Goal: Book appointment/travel/reservation

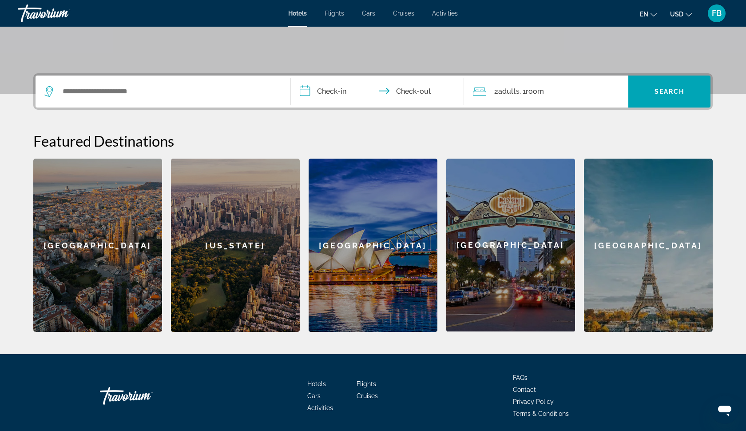
scroll to position [175, 0]
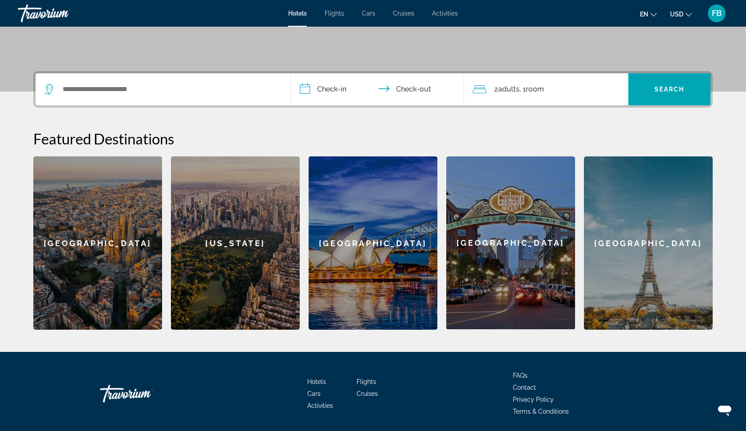
click at [235, 99] on div "Search widget" at bounding box center [162, 89] width 237 height 32
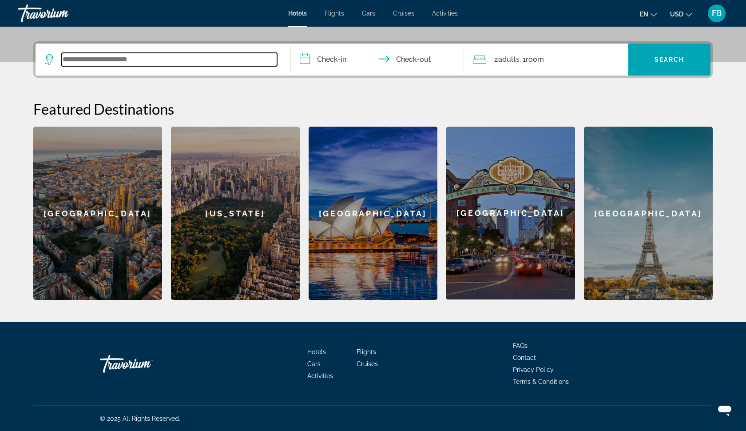
click at [222, 63] on input "Search widget" at bounding box center [169, 59] width 215 height 13
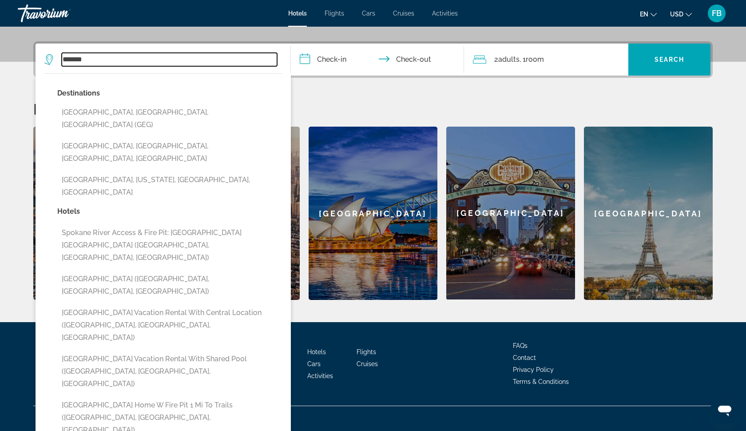
type input "*******"
click at [336, 62] on input "**********" at bounding box center [379, 61] width 177 height 35
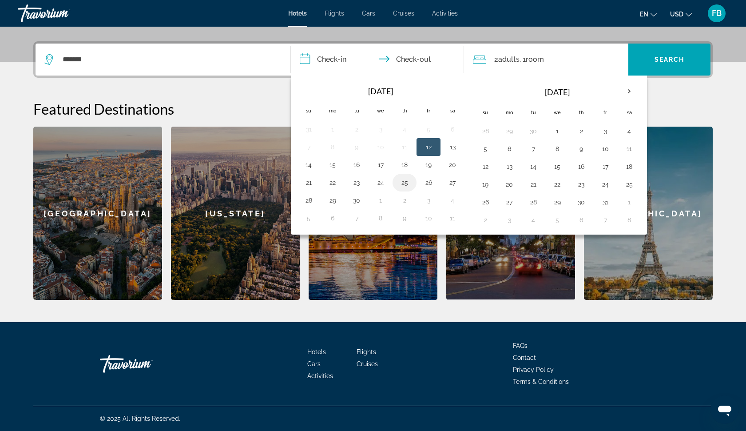
click at [401, 185] on button "25" at bounding box center [404, 182] width 14 height 12
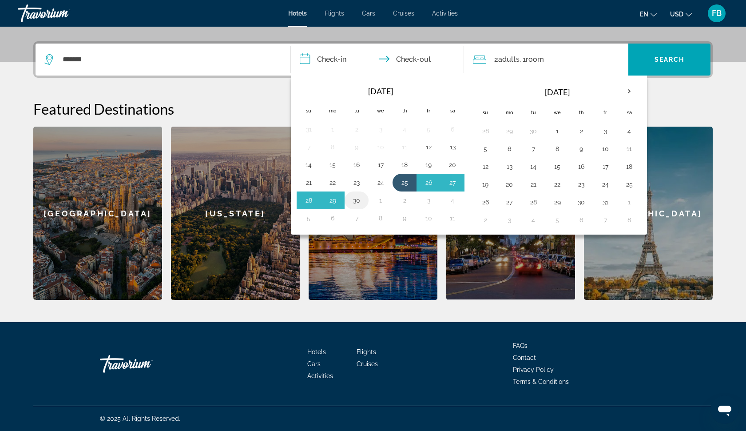
click at [360, 202] on button "30" at bounding box center [356, 200] width 14 height 12
type input "**********"
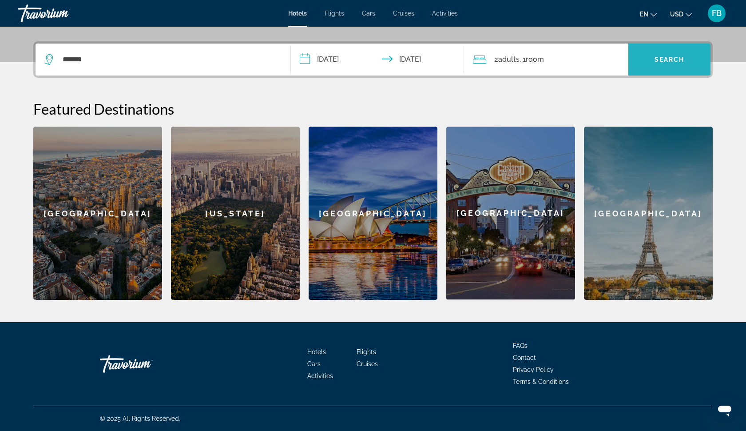
click at [659, 54] on span "Search widget" at bounding box center [669, 59] width 82 height 21
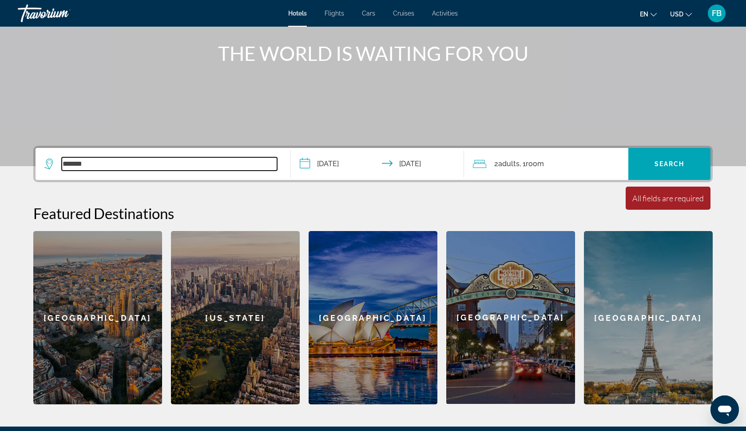
click at [213, 165] on input "*******" at bounding box center [169, 163] width 215 height 13
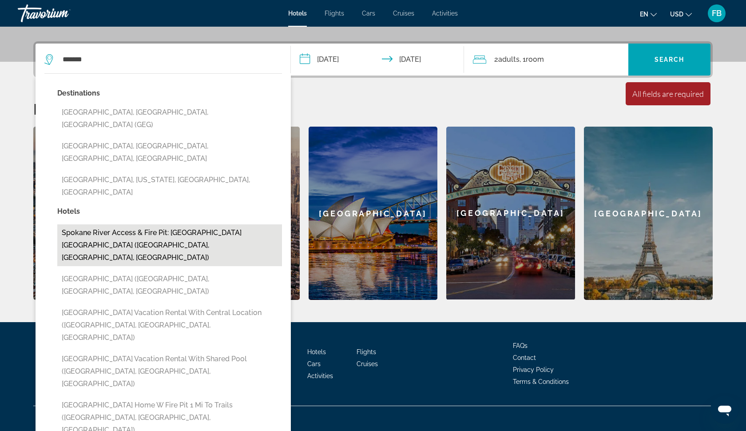
click at [166, 224] on button "Spokane River Access & Fire Pit: [GEOGRAPHIC_DATA] [GEOGRAPHIC_DATA] ([GEOGRAPH…" at bounding box center [169, 245] width 225 height 42
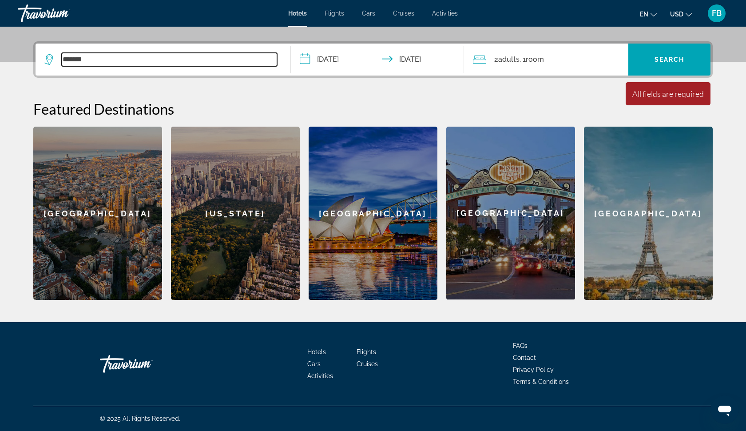
type input "**********"
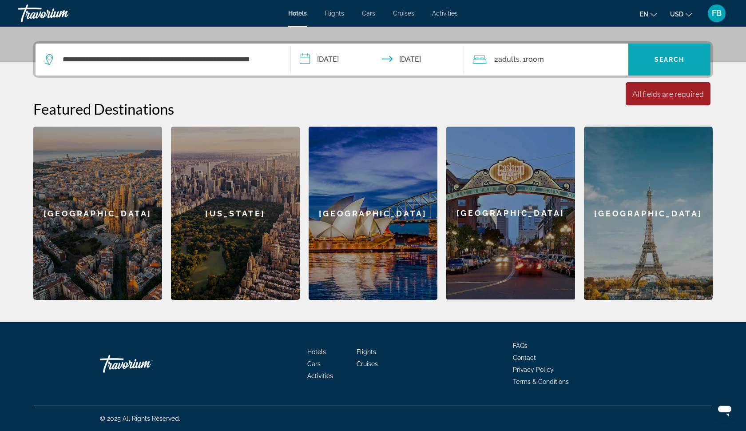
click at [666, 68] on span "Search widget" at bounding box center [669, 59] width 82 height 21
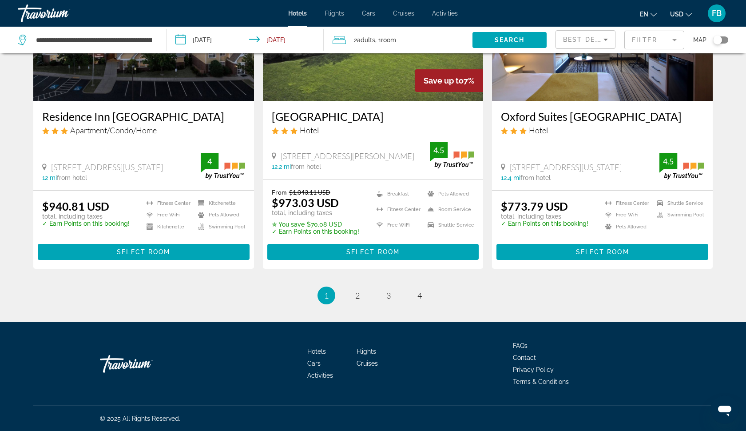
scroll to position [1136, 0]
click at [420, 295] on span "4" at bounding box center [419, 295] width 4 height 10
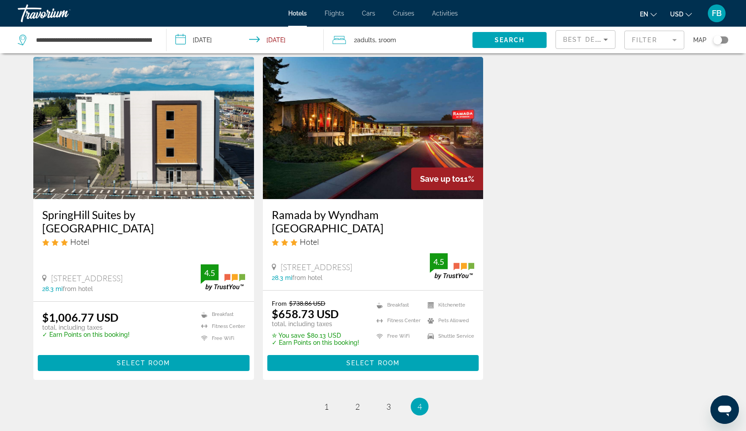
scroll to position [31, 0]
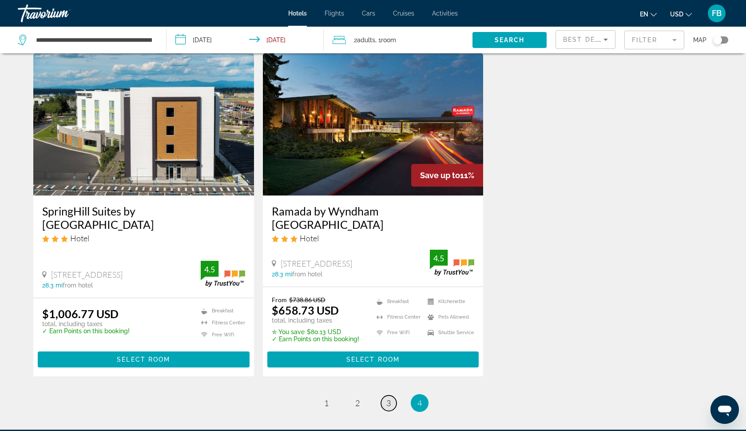
click at [387, 398] on span "3" at bounding box center [388, 403] width 4 height 10
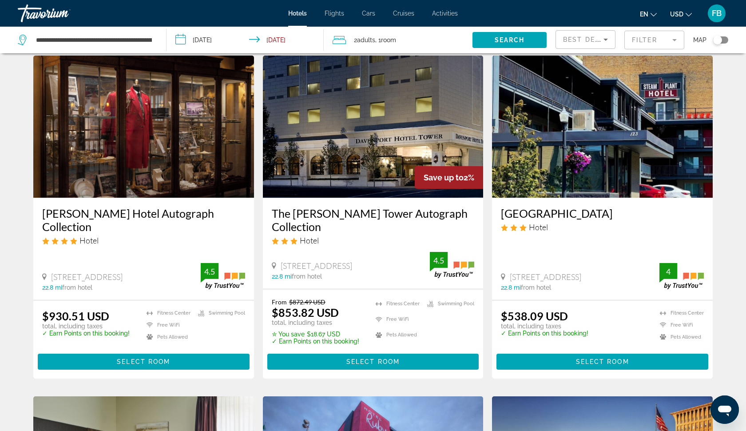
scroll to position [24, 0]
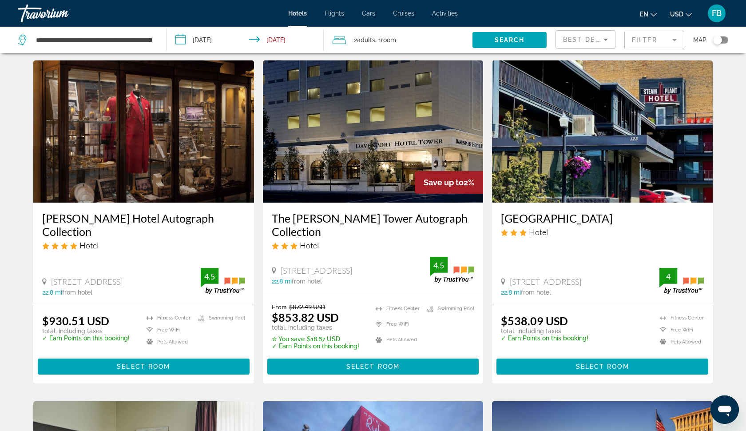
click at [268, 38] on input "**********" at bounding box center [246, 41] width 161 height 29
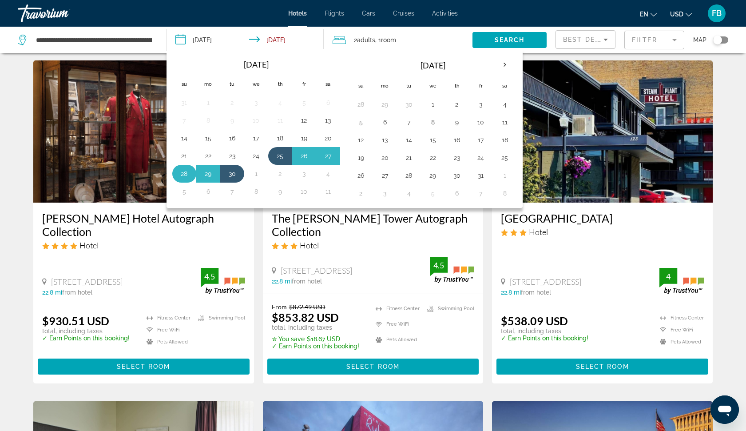
click at [187, 174] on button "28" at bounding box center [184, 173] width 14 height 12
click at [304, 154] on button "26" at bounding box center [304, 156] width 14 height 12
type input "**********"
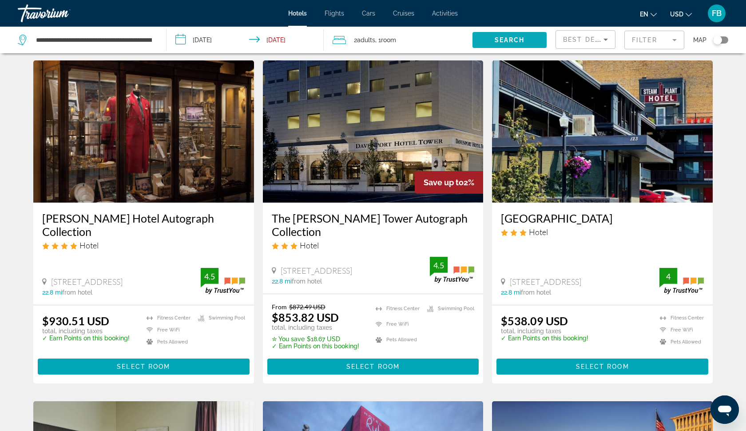
click at [487, 39] on span "Search widget" at bounding box center [509, 39] width 74 height 21
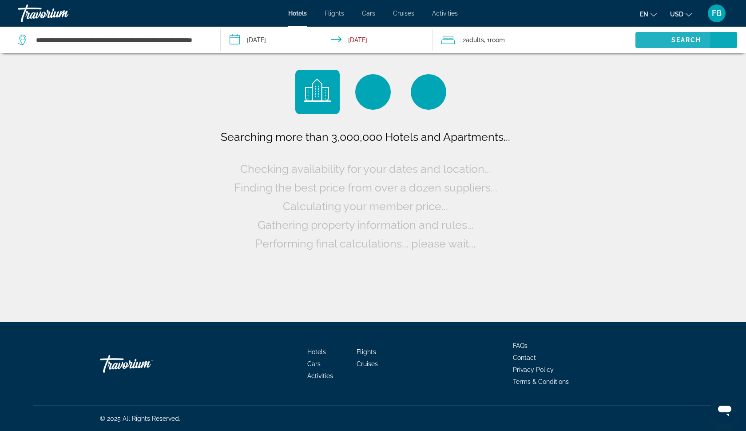
scroll to position [0, 0]
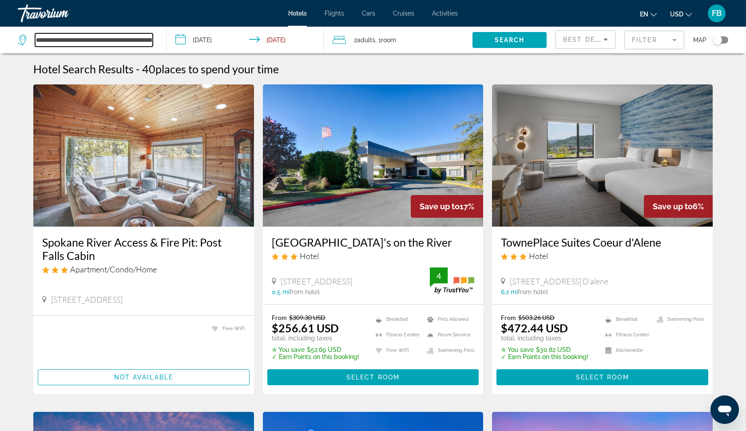
click at [148, 38] on input "**********" at bounding box center [94, 39] width 118 height 13
click at [22, 41] on icon "Search widget" at bounding box center [23, 40] width 11 height 11
click at [128, 44] on input "**********" at bounding box center [94, 39] width 118 height 13
click at [153, 38] on div "**********" at bounding box center [87, 40] width 139 height 27
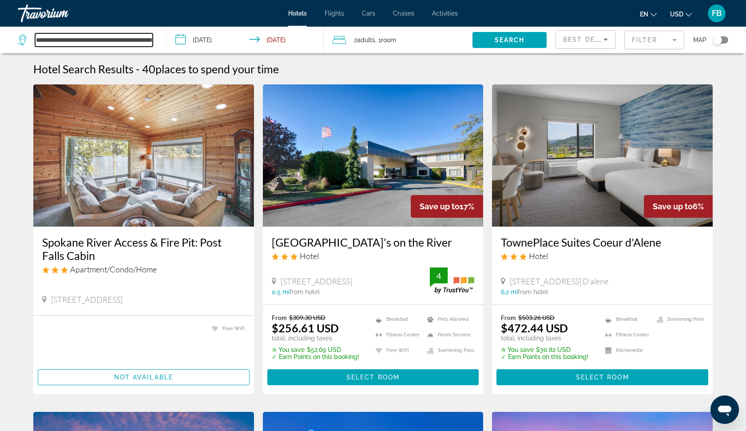
click at [147, 39] on input "**********" at bounding box center [94, 39] width 118 height 13
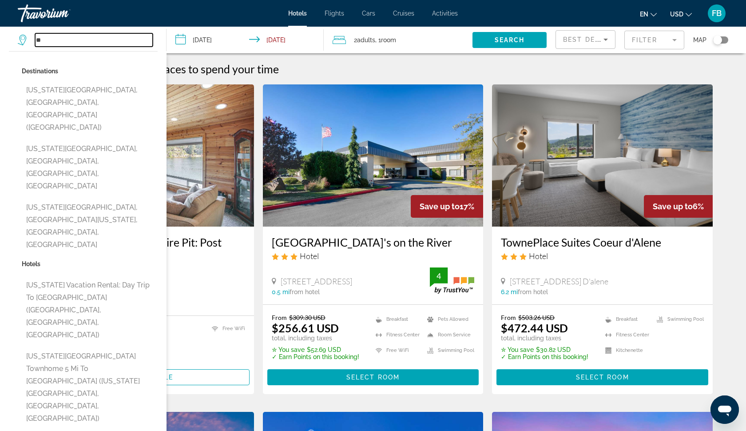
type input "*"
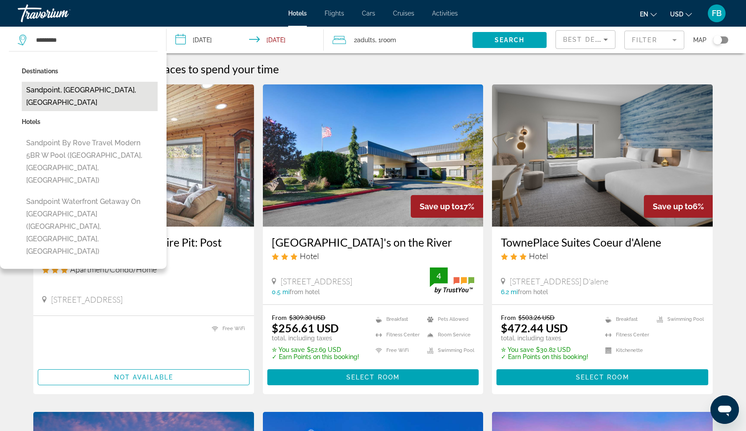
click at [91, 87] on button "Sandpoint, [GEOGRAPHIC_DATA], [GEOGRAPHIC_DATA]" at bounding box center [90, 96] width 136 height 29
type input "**********"
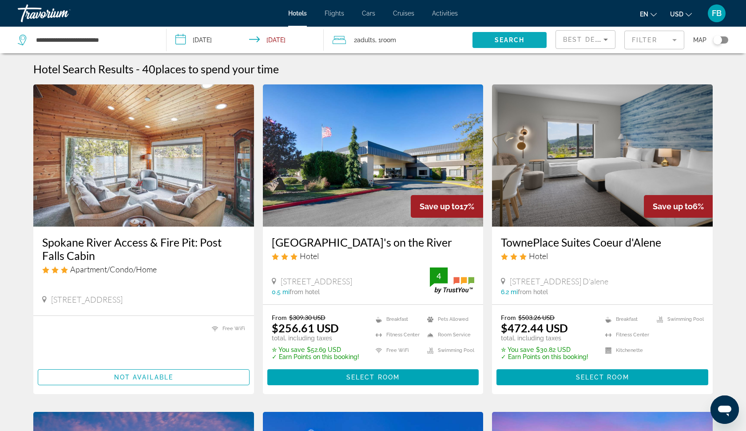
click at [499, 42] on span "Search" at bounding box center [510, 39] width 30 height 7
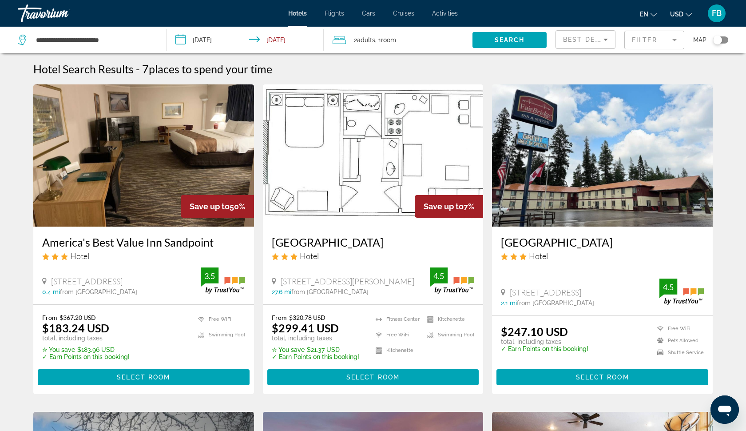
click at [602, 37] on icon "Sort by" at bounding box center [605, 39] width 11 height 11
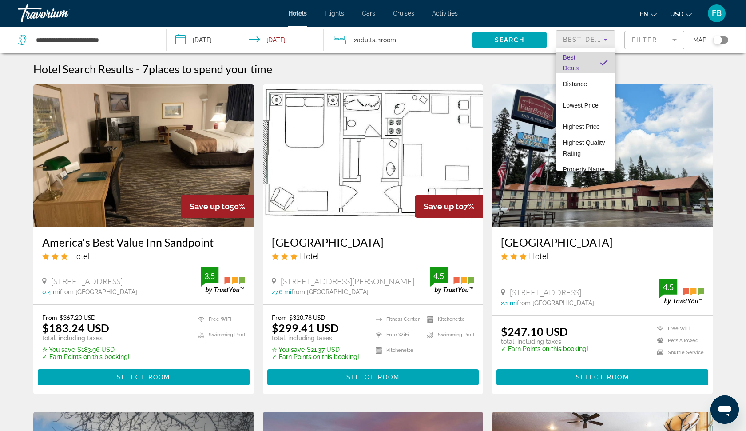
click at [575, 63] on span "Best Deals" at bounding box center [578, 62] width 30 height 21
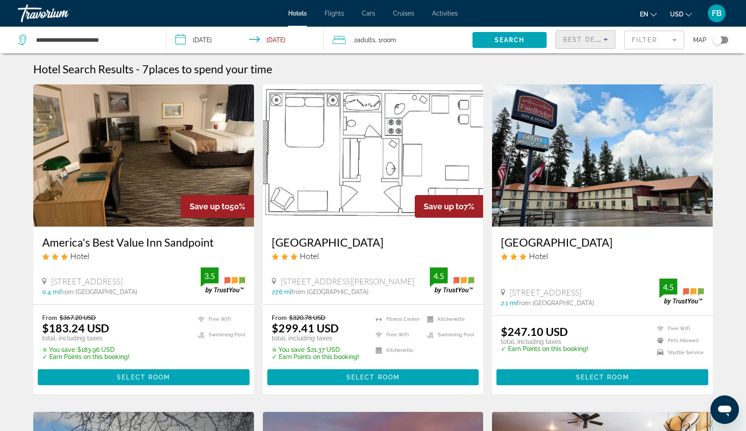
click at [728, 40] on div "Toggle map" at bounding box center [720, 39] width 15 height 7
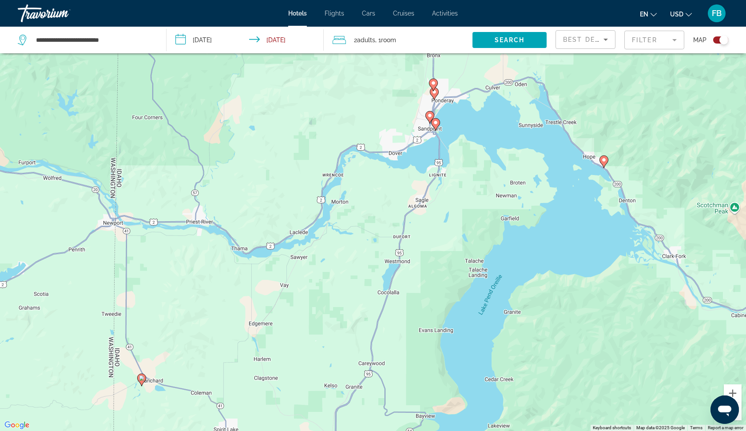
click at [677, 42] on mat-form-field "Filter" at bounding box center [654, 40] width 60 height 19
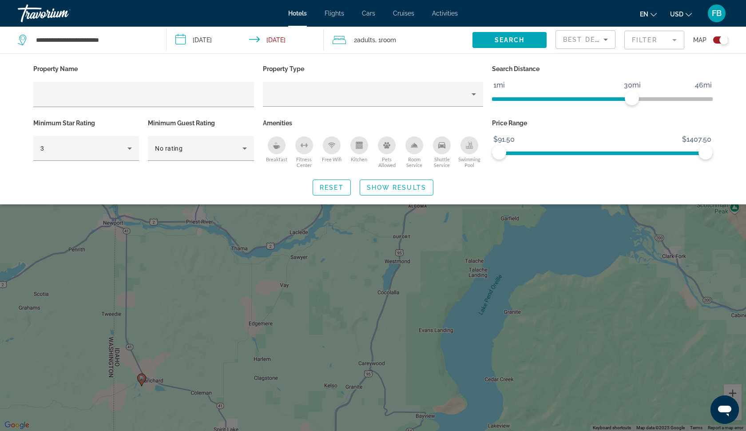
click at [330, 13] on span "Flights" at bounding box center [335, 13] width 20 height 7
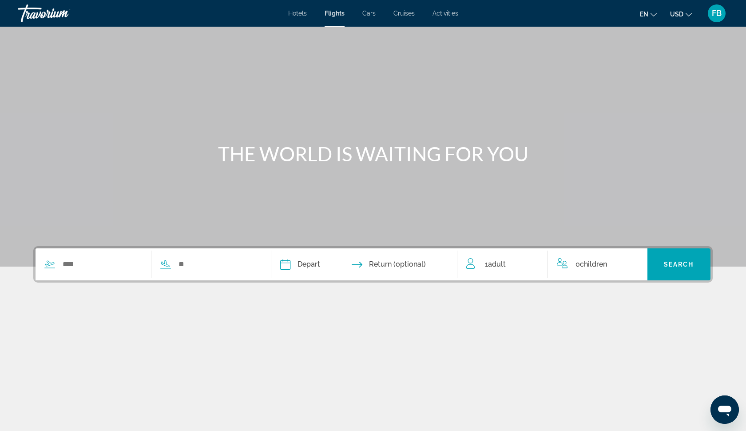
click at [65, 256] on div "Search widget" at bounding box center [147, 264] width 222 height 32
click at [76, 265] on input "Search widget" at bounding box center [102, 264] width 80 height 13
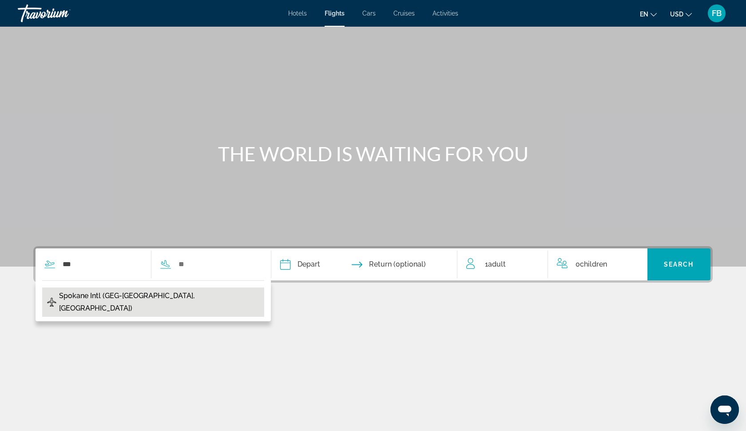
drag, startPoint x: 76, startPoint y: 265, endPoint x: 87, endPoint y: 293, distance: 28.9
click at [87, 293] on span "Spokane Intl (GEG-[GEOGRAPHIC_DATA], [GEOGRAPHIC_DATA])" at bounding box center [159, 301] width 201 height 25
type input "**********"
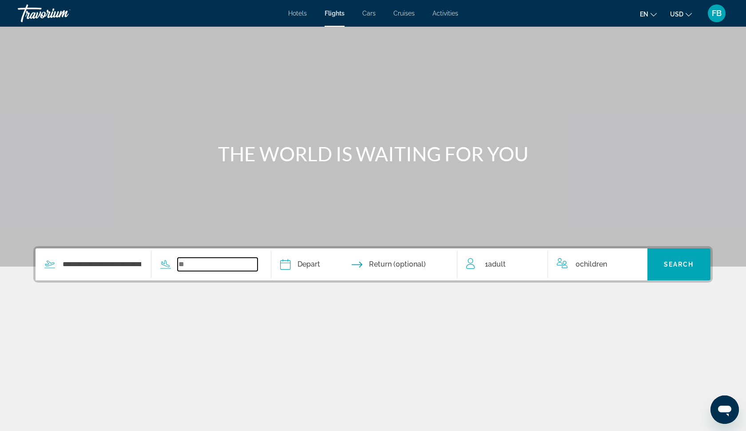
click at [214, 265] on input "Search widget" at bounding box center [218, 264] width 80 height 13
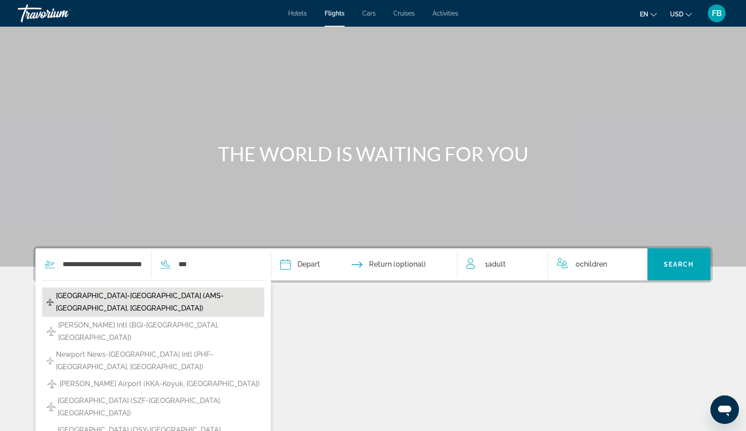
click at [180, 291] on span "[GEOGRAPHIC_DATA]-[GEOGRAPHIC_DATA] (AMS-[GEOGRAPHIC_DATA], [GEOGRAPHIC_DATA])" at bounding box center [158, 301] width 204 height 25
type input "**********"
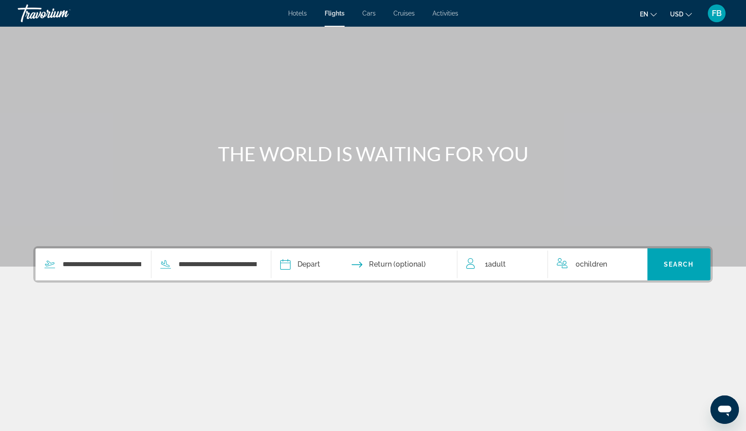
click at [329, 265] on input "Depart date" at bounding box center [324, 265] width 92 height 35
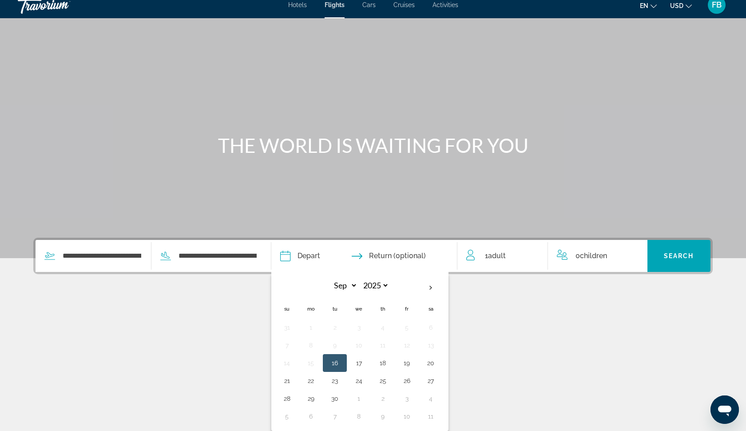
scroll to position [9, 0]
select select "*"
click at [390, 346] on button "9" at bounding box center [383, 345] width 14 height 12
type input "**********"
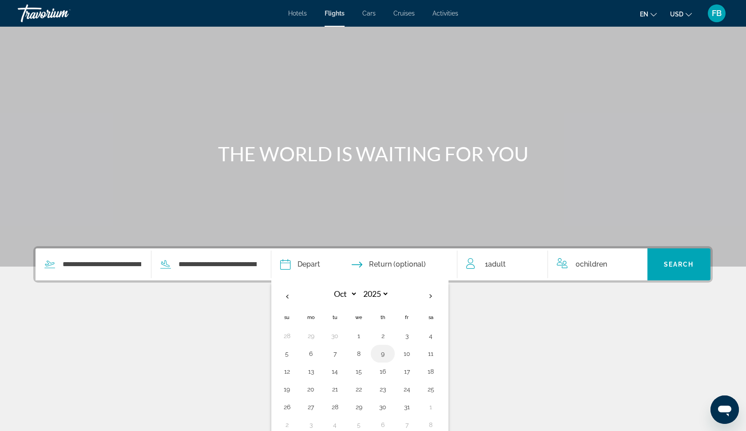
select select "*"
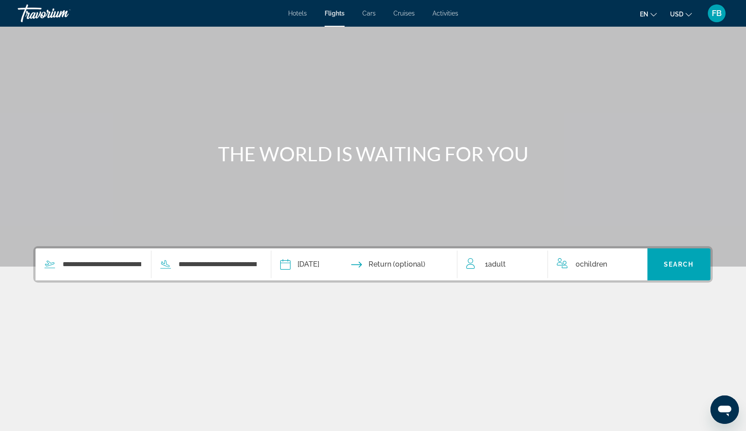
click at [417, 266] on input "Return date" at bounding box center [415, 265] width 92 height 35
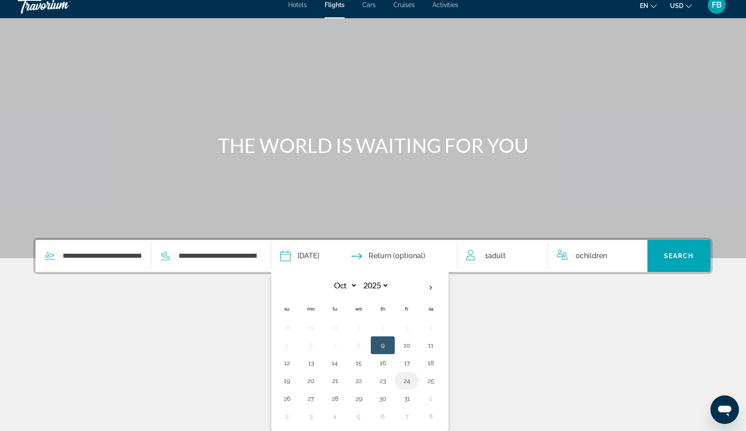
scroll to position [9, 0]
click at [414, 397] on button "31" at bounding box center [407, 398] width 14 height 12
type input "**********"
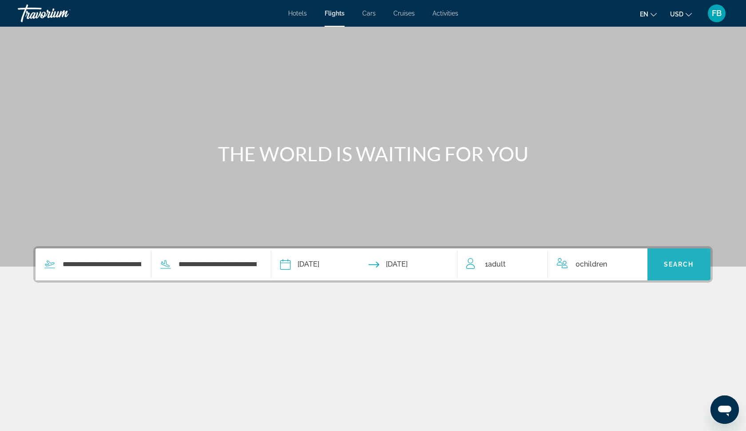
click at [683, 263] on span "Search" at bounding box center [679, 264] width 30 height 7
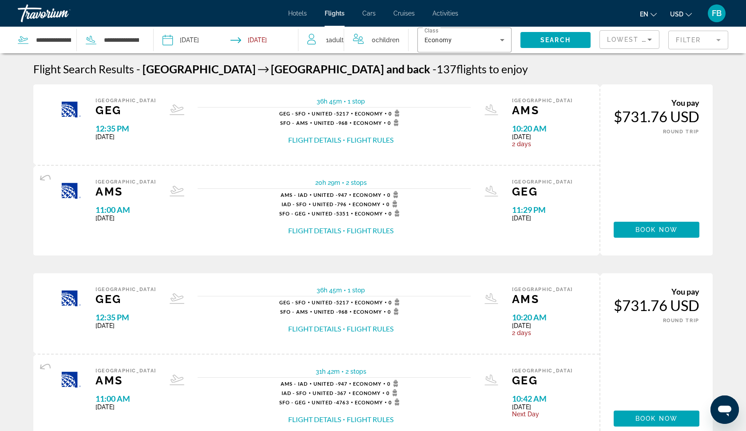
click at [258, 42] on input "Return date: Oct 31, 2025" at bounding box center [265, 41] width 71 height 29
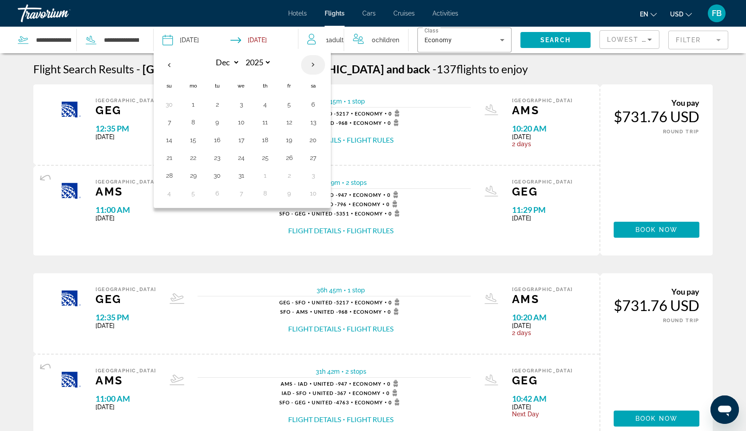
click at [311, 65] on th "Next month" at bounding box center [313, 65] width 24 height 20
select select "*"
select select "****"
click at [244, 122] on button "7" at bounding box center [241, 122] width 14 height 12
type input "**********"
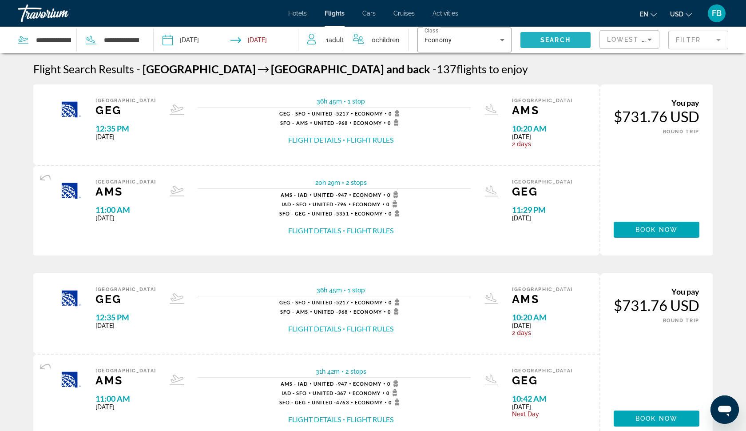
click at [549, 37] on span "Search" at bounding box center [555, 39] width 30 height 7
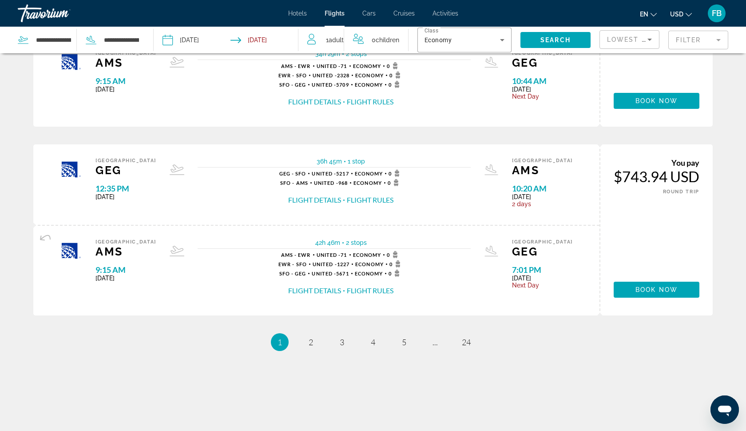
scroll to position [900, 0]
click at [310, 344] on span "2" at bounding box center [311, 342] width 4 height 10
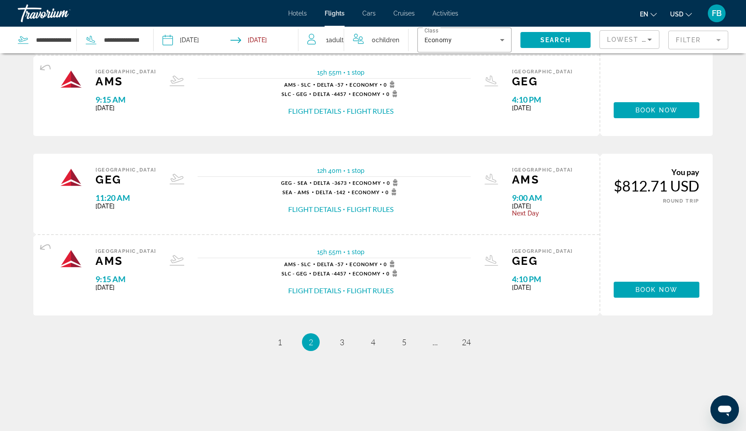
scroll to position [881, 0]
click at [341, 341] on span "3" at bounding box center [342, 342] width 4 height 10
click at [375, 346] on span "4" at bounding box center [373, 342] width 4 height 10
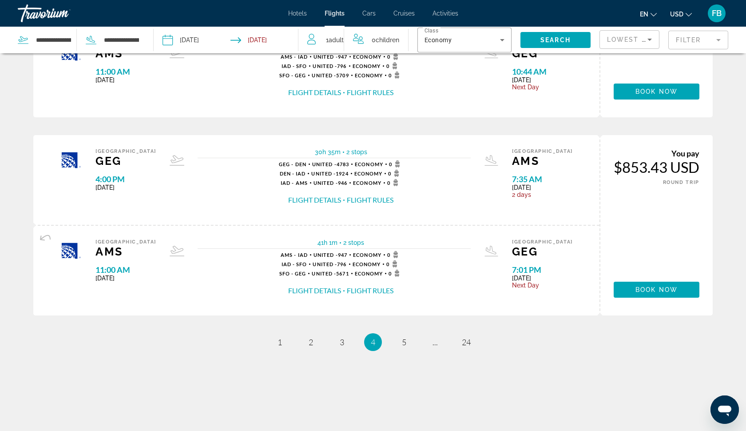
scroll to position [937, 0]
click at [281, 341] on span "1" at bounding box center [279, 342] width 4 height 10
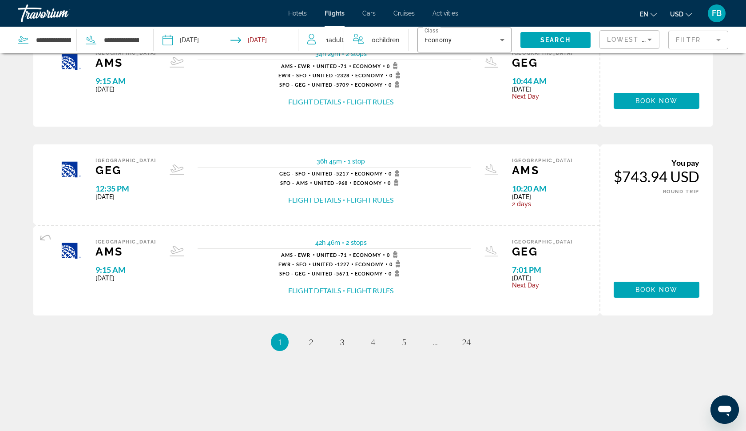
scroll to position [900, 0]
click at [309, 344] on span "2" at bounding box center [311, 342] width 4 height 10
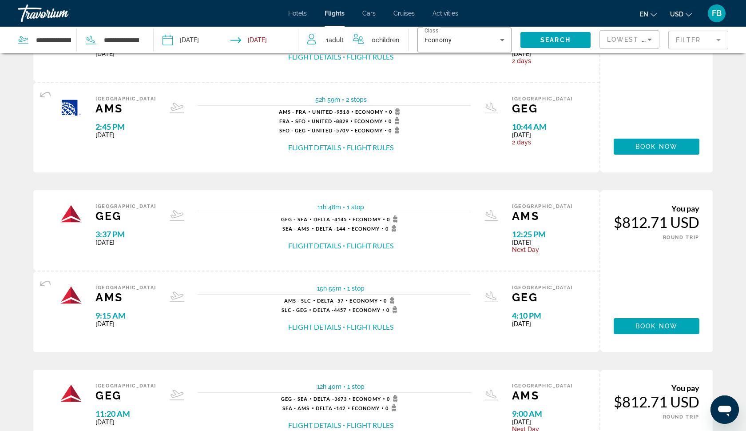
scroll to position [651, 0]
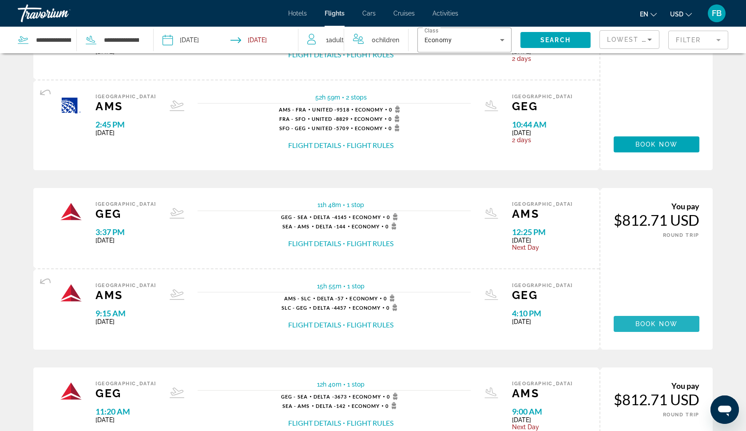
click at [628, 334] on span "Main content" at bounding box center [657, 323] width 86 height 21
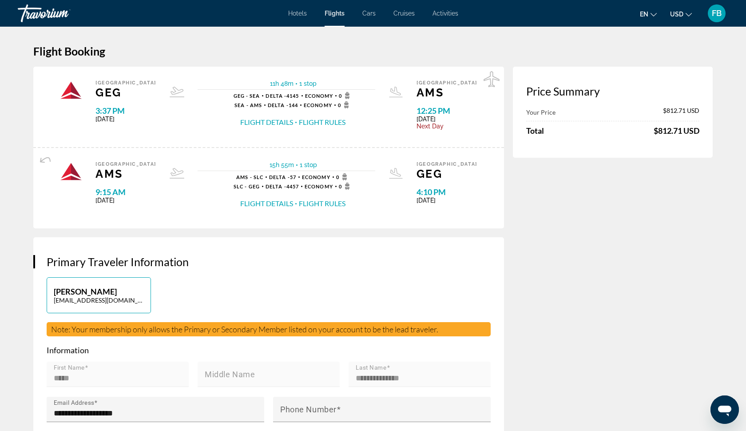
click at [368, 13] on span "Cars" at bounding box center [368, 13] width 13 height 7
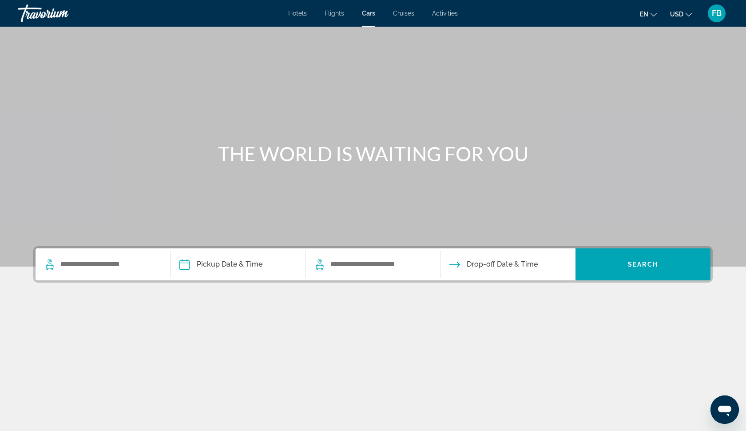
click at [402, 13] on span "Cruises" at bounding box center [403, 13] width 21 height 7
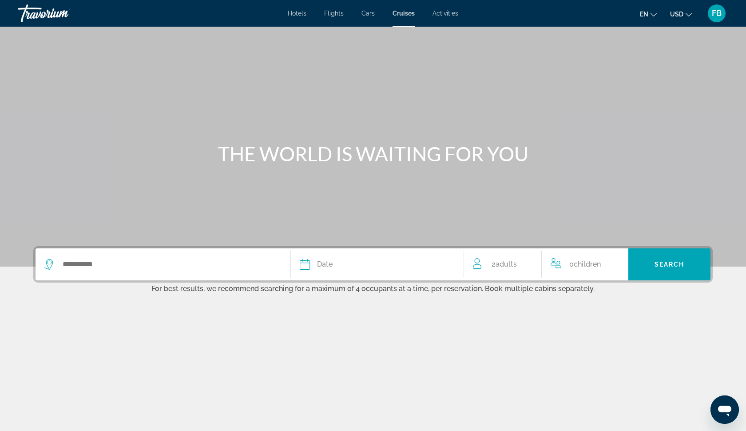
click at [440, 15] on span "Activities" at bounding box center [445, 13] width 26 height 7
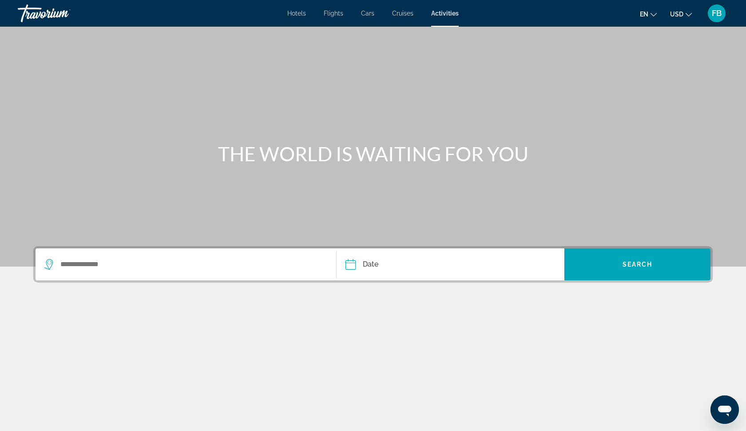
click at [294, 11] on span "Hotels" at bounding box center [296, 13] width 19 height 7
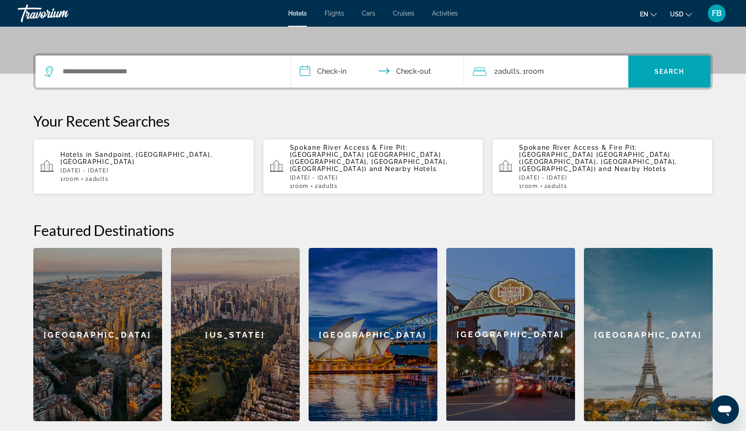
scroll to position [192, 0]
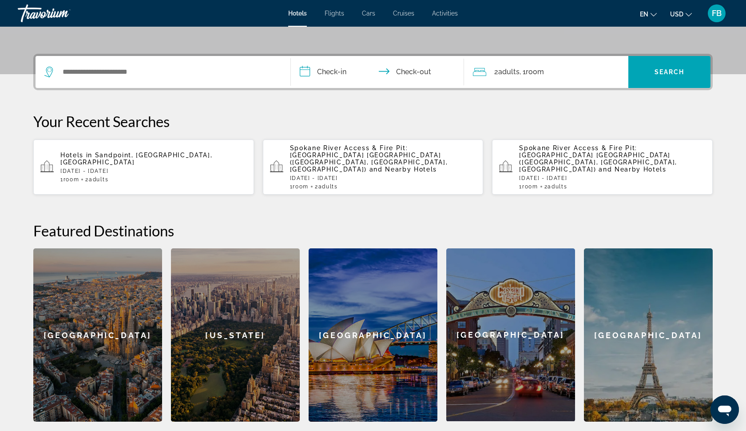
click at [625, 299] on div "[GEOGRAPHIC_DATA]" at bounding box center [648, 334] width 129 height 173
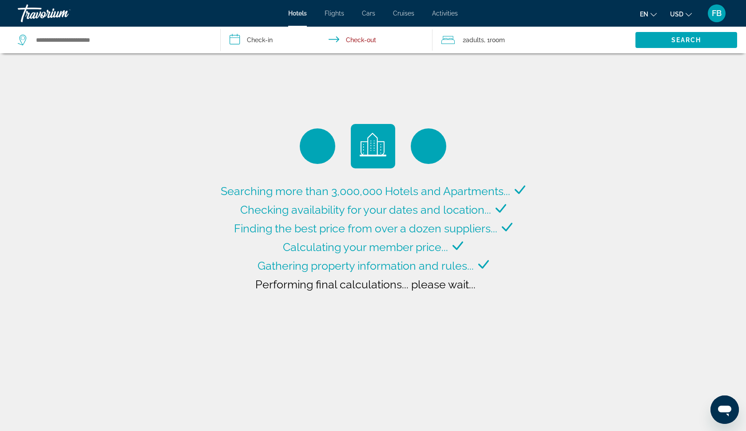
type input "**********"
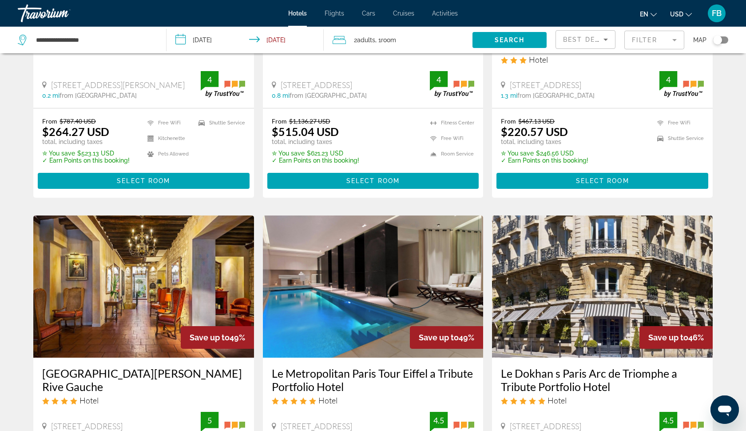
scroll to position [240, 0]
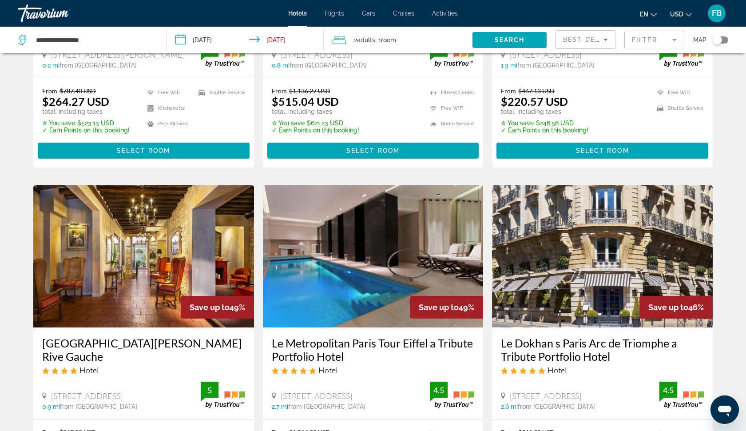
click at [311, 246] on img "Main content" at bounding box center [373, 256] width 221 height 142
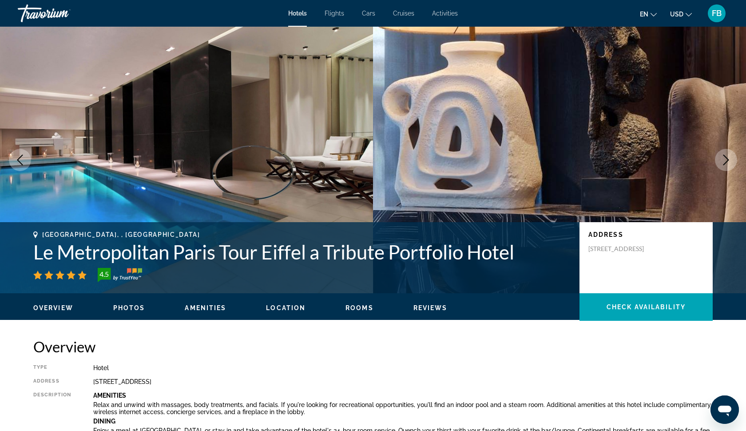
drag, startPoint x: 634, startPoint y: 257, endPoint x: 597, endPoint y: 241, distance: 39.6
click at [597, 241] on div "Address [STREET_ADDRESS]" at bounding box center [645, 242] width 115 height 22
copy p "[STREET_ADDRESS]"
click at [728, 161] on icon "Next image" at bounding box center [726, 160] width 11 height 11
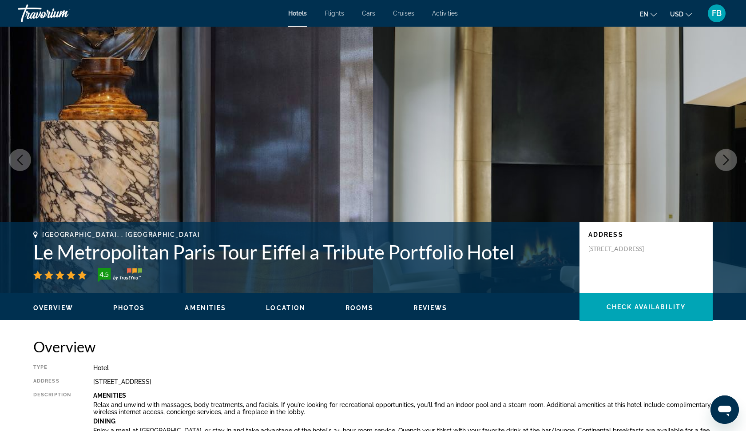
click at [727, 159] on icon "Next image" at bounding box center [726, 160] width 6 height 11
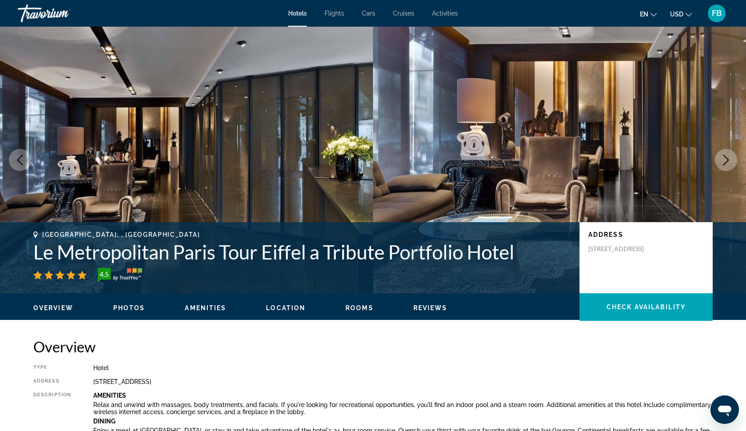
click at [727, 159] on icon "Next image" at bounding box center [726, 160] width 6 height 11
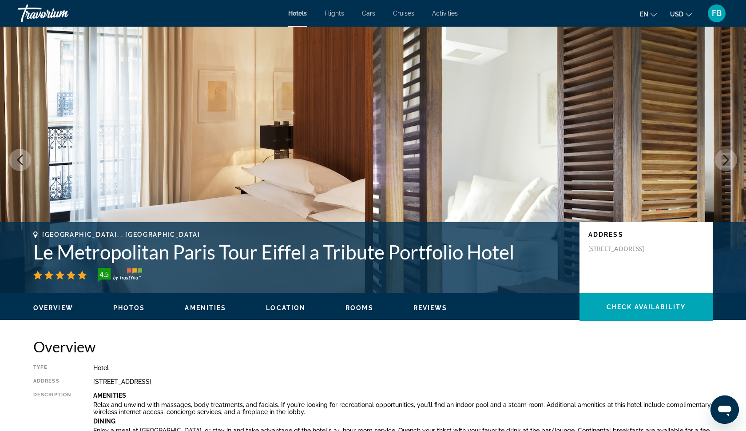
click at [727, 159] on icon "Next image" at bounding box center [726, 160] width 6 height 11
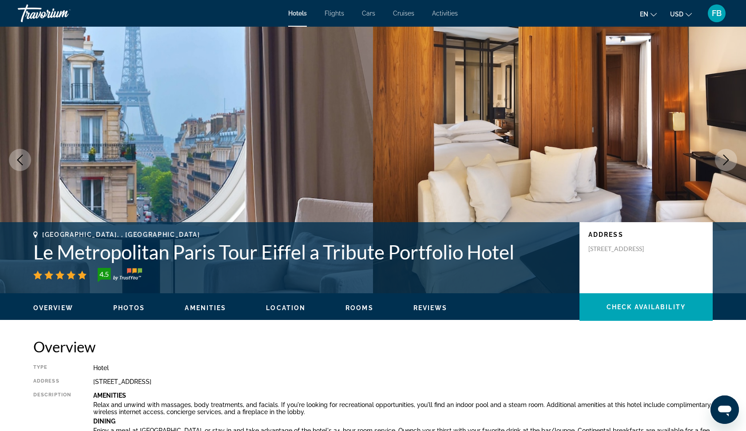
click at [727, 159] on icon "Next image" at bounding box center [726, 160] width 6 height 11
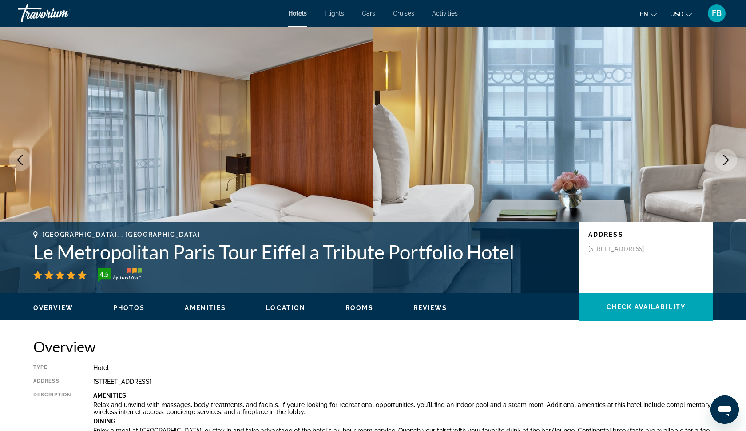
click at [727, 159] on icon "Next image" at bounding box center [726, 160] width 6 height 11
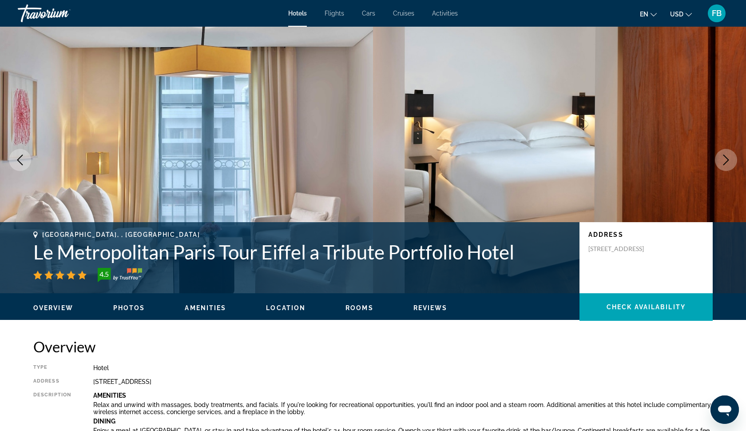
click at [727, 159] on icon "Next image" at bounding box center [726, 160] width 6 height 11
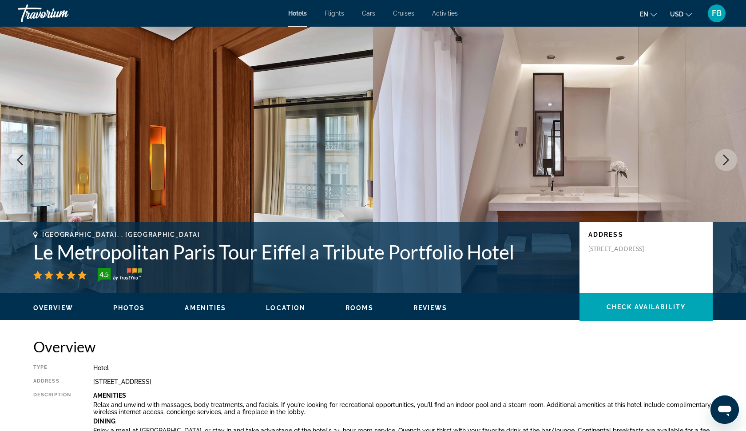
click at [727, 159] on icon "Next image" at bounding box center [726, 160] width 6 height 11
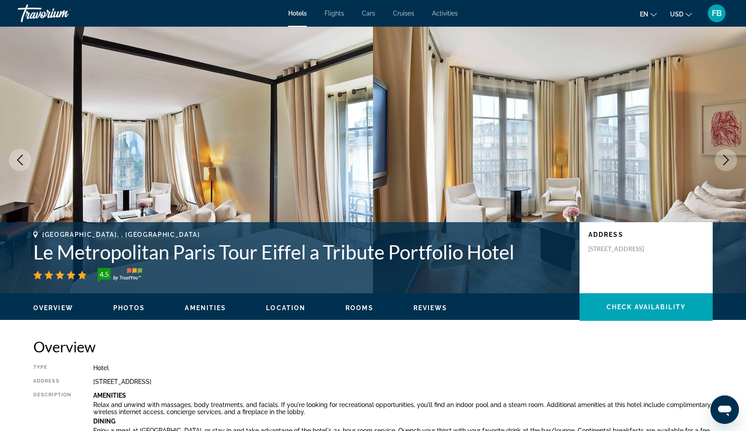
click at [727, 159] on icon "Next image" at bounding box center [726, 160] width 6 height 11
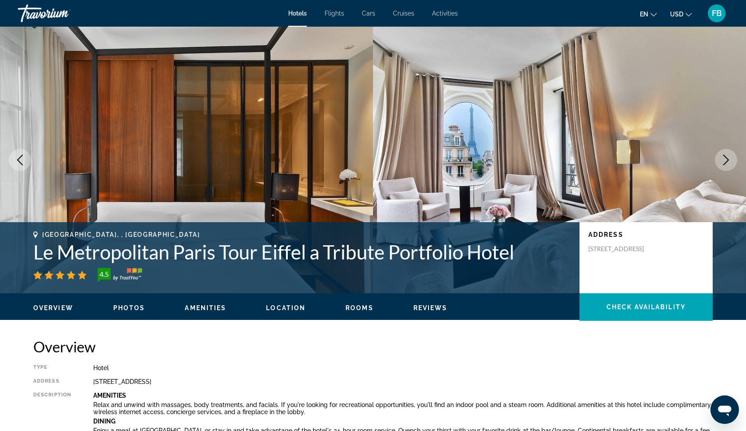
click at [727, 159] on icon "Next image" at bounding box center [726, 160] width 6 height 11
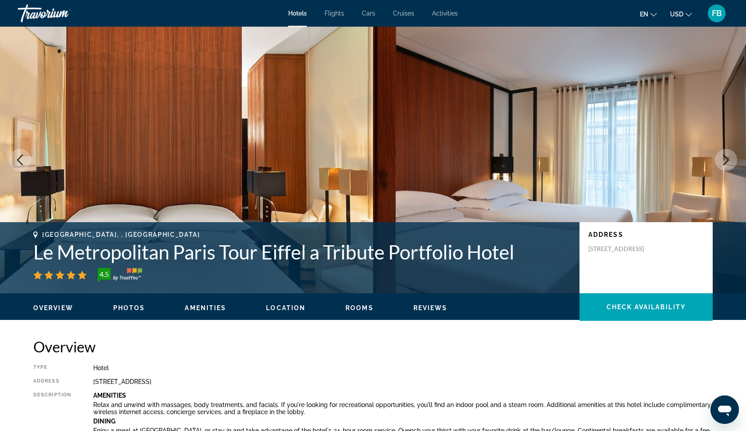
click at [727, 159] on icon "Next image" at bounding box center [726, 160] width 6 height 11
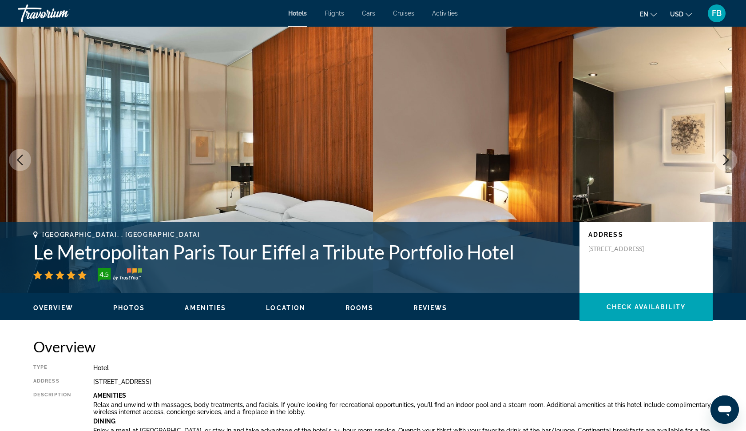
click at [727, 159] on icon "Next image" at bounding box center [726, 160] width 6 height 11
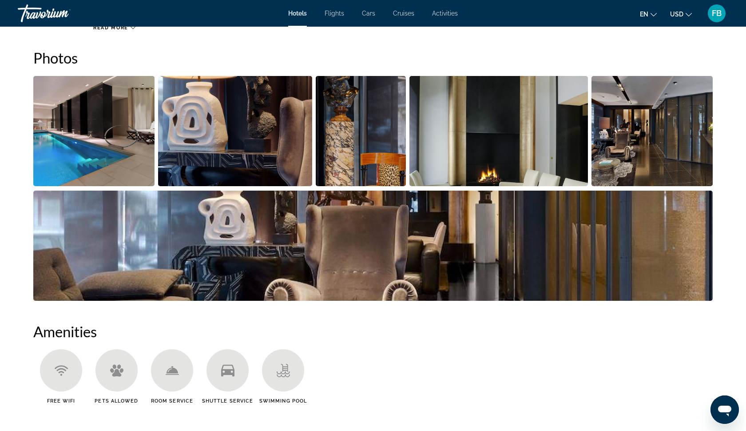
scroll to position [440, 0]
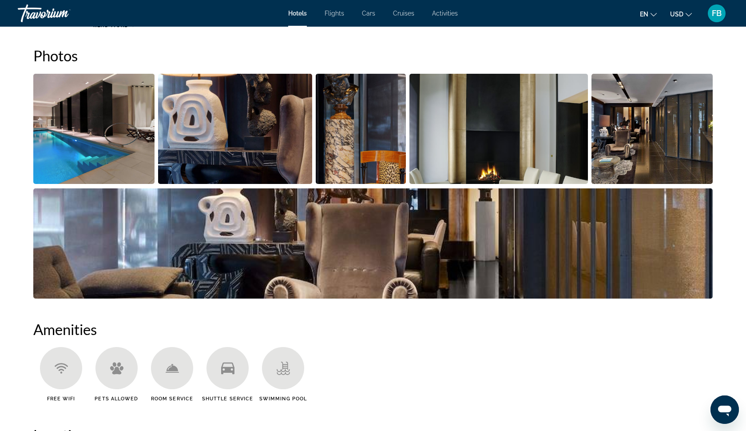
click at [131, 152] on img "Open full-screen image slider" at bounding box center [93, 129] width 121 height 110
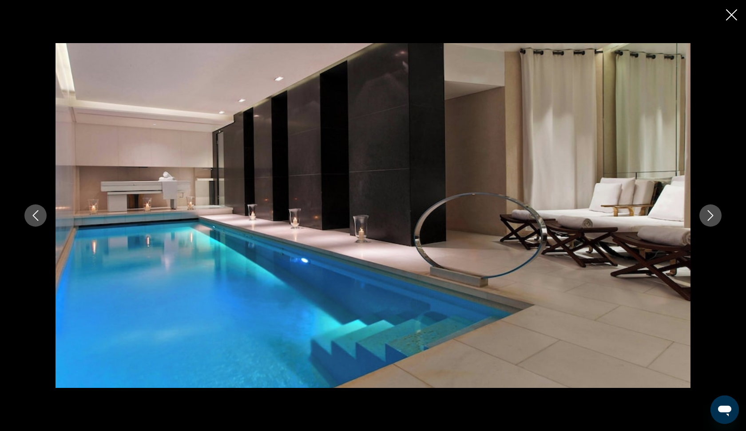
click at [707, 217] on icon "Next image" at bounding box center [710, 215] width 11 height 11
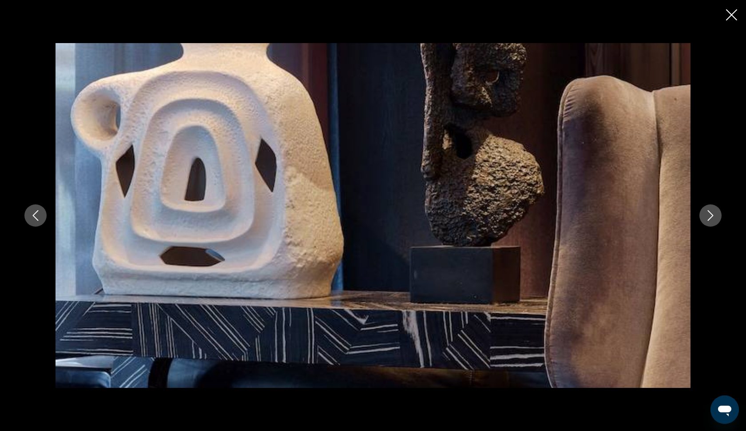
click at [707, 217] on icon "Next image" at bounding box center [710, 215] width 11 height 11
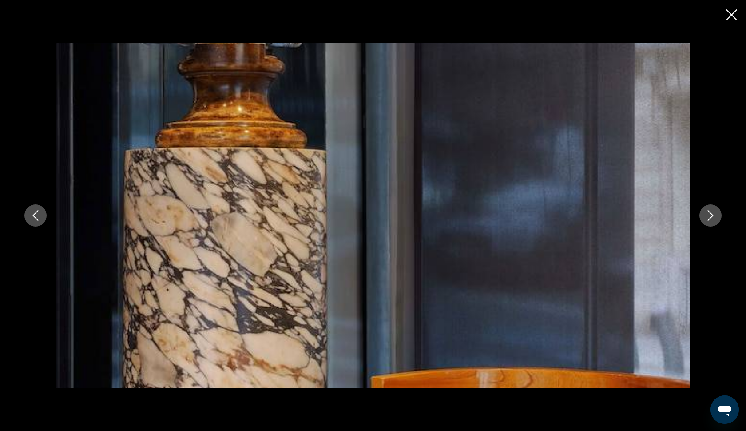
click at [707, 217] on icon "Next image" at bounding box center [710, 215] width 11 height 11
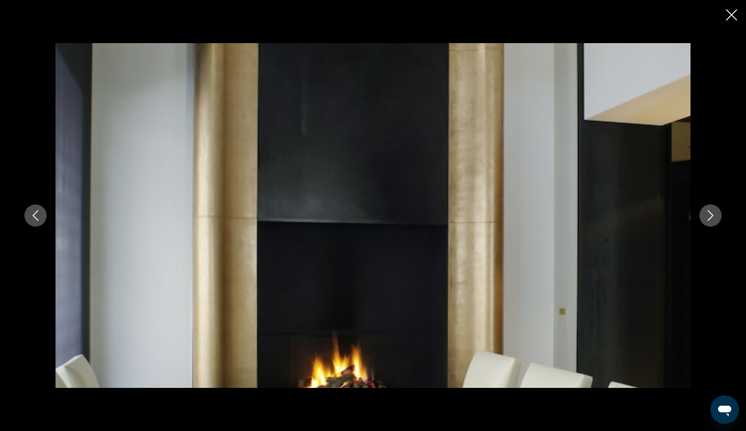
click at [707, 217] on icon "Next image" at bounding box center [710, 215] width 11 height 11
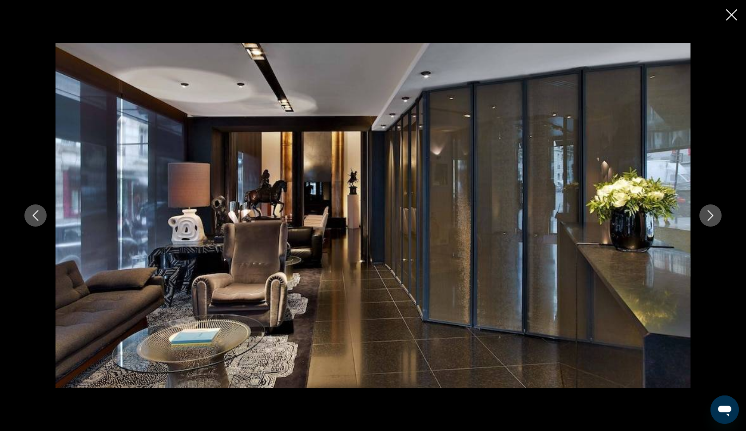
click at [707, 217] on icon "Next image" at bounding box center [710, 215] width 11 height 11
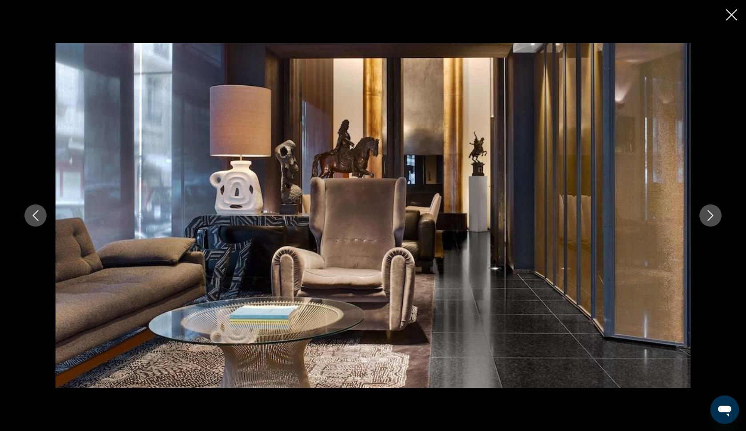
click at [707, 218] on icon "Next image" at bounding box center [710, 215] width 11 height 11
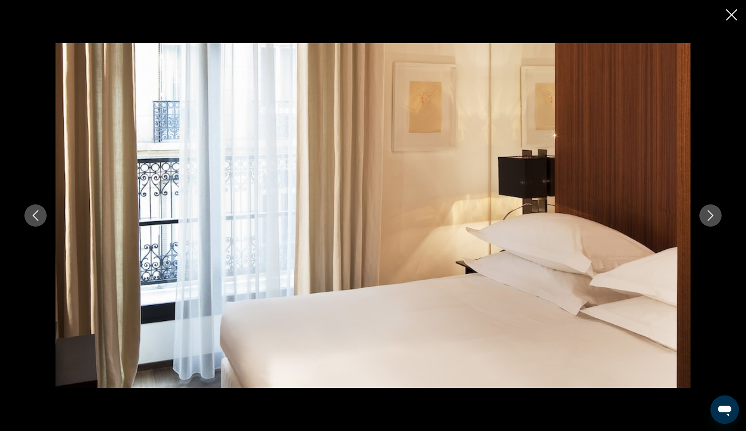
click at [707, 218] on icon "Next image" at bounding box center [710, 215] width 11 height 11
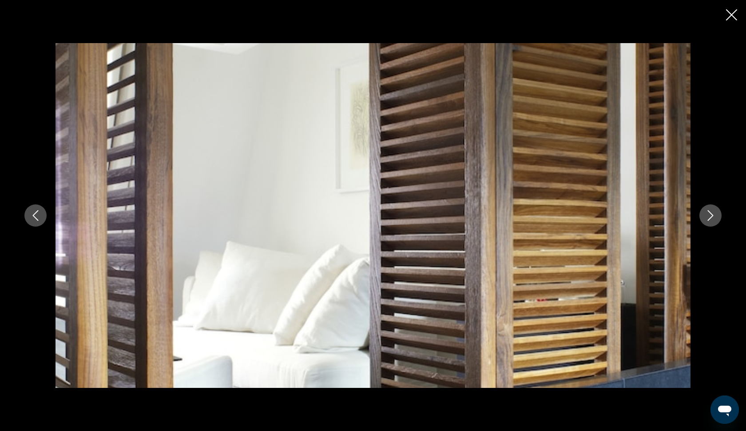
click at [707, 218] on icon "Next image" at bounding box center [710, 215] width 11 height 11
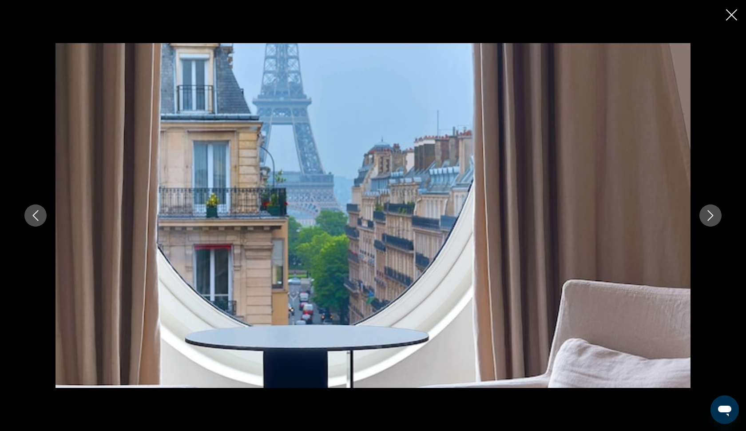
click at [707, 218] on icon "Next image" at bounding box center [710, 215] width 11 height 11
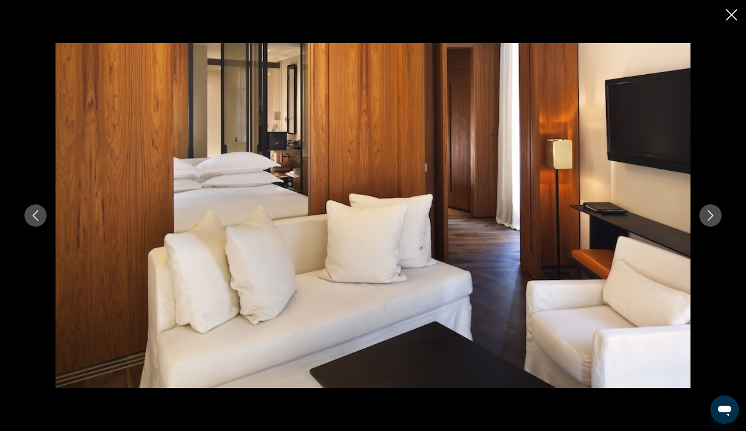
click at [729, 19] on icon "Close slideshow" at bounding box center [731, 14] width 11 height 11
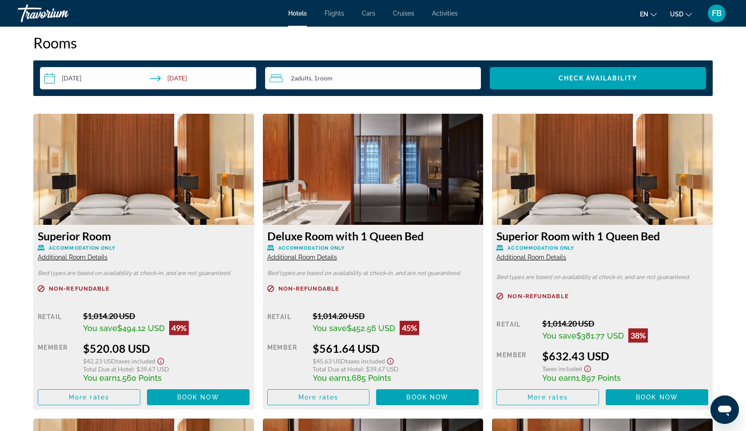
scroll to position [1146, 0]
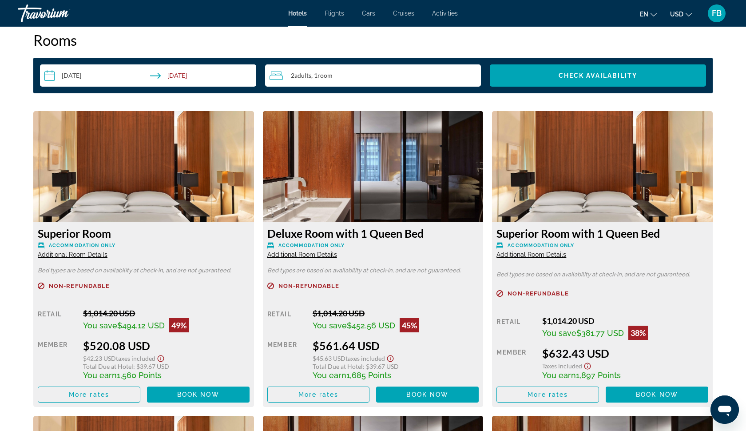
click at [162, 359] on icon "Show Taxes and Fees disclaimer" at bounding box center [160, 358] width 11 height 8
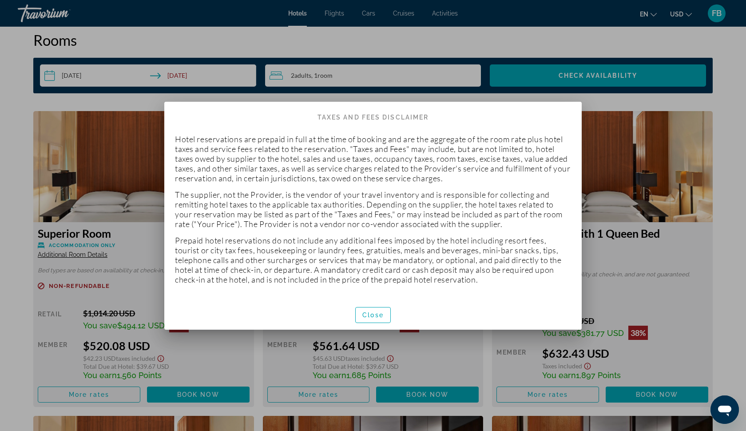
scroll to position [0, 0]
click at [366, 313] on span "Close" at bounding box center [372, 314] width 21 height 7
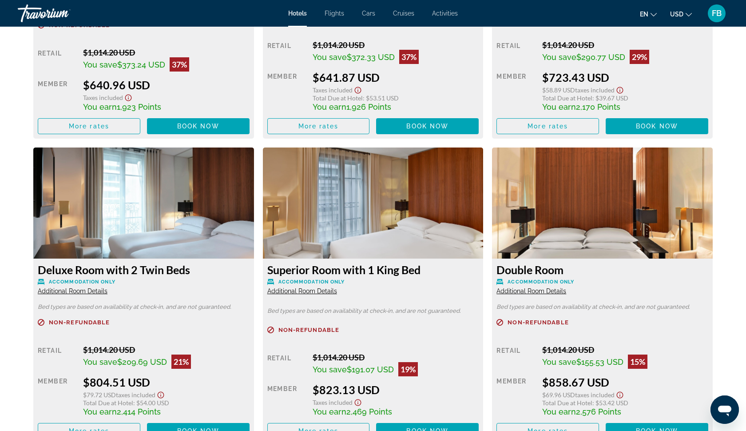
scroll to position [1653, 0]
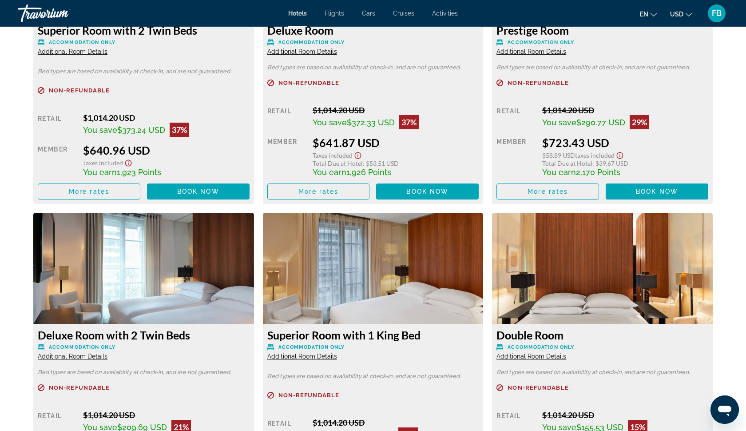
click at [716, 21] on div "FB" at bounding box center [717, 13] width 18 height 18
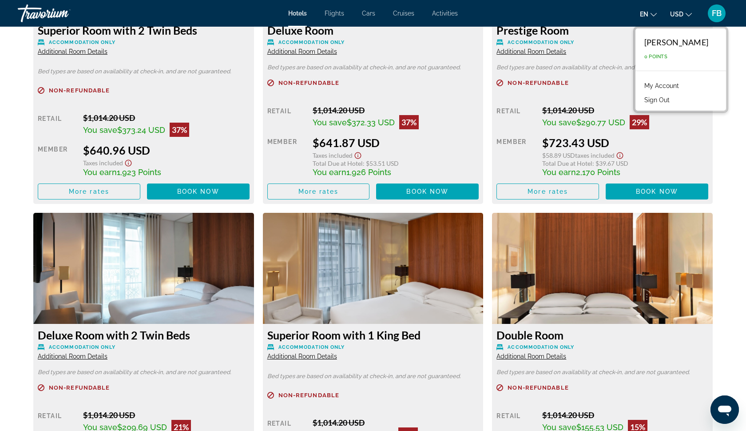
click at [733, 175] on div "prev next [GEOGRAPHIC_DATA], , [GEOGRAPHIC_DATA] Le Metropolitan Paris Tour Eif…" at bounding box center [373, 435] width 746 height 4125
